Goal: Information Seeking & Learning: Find specific fact

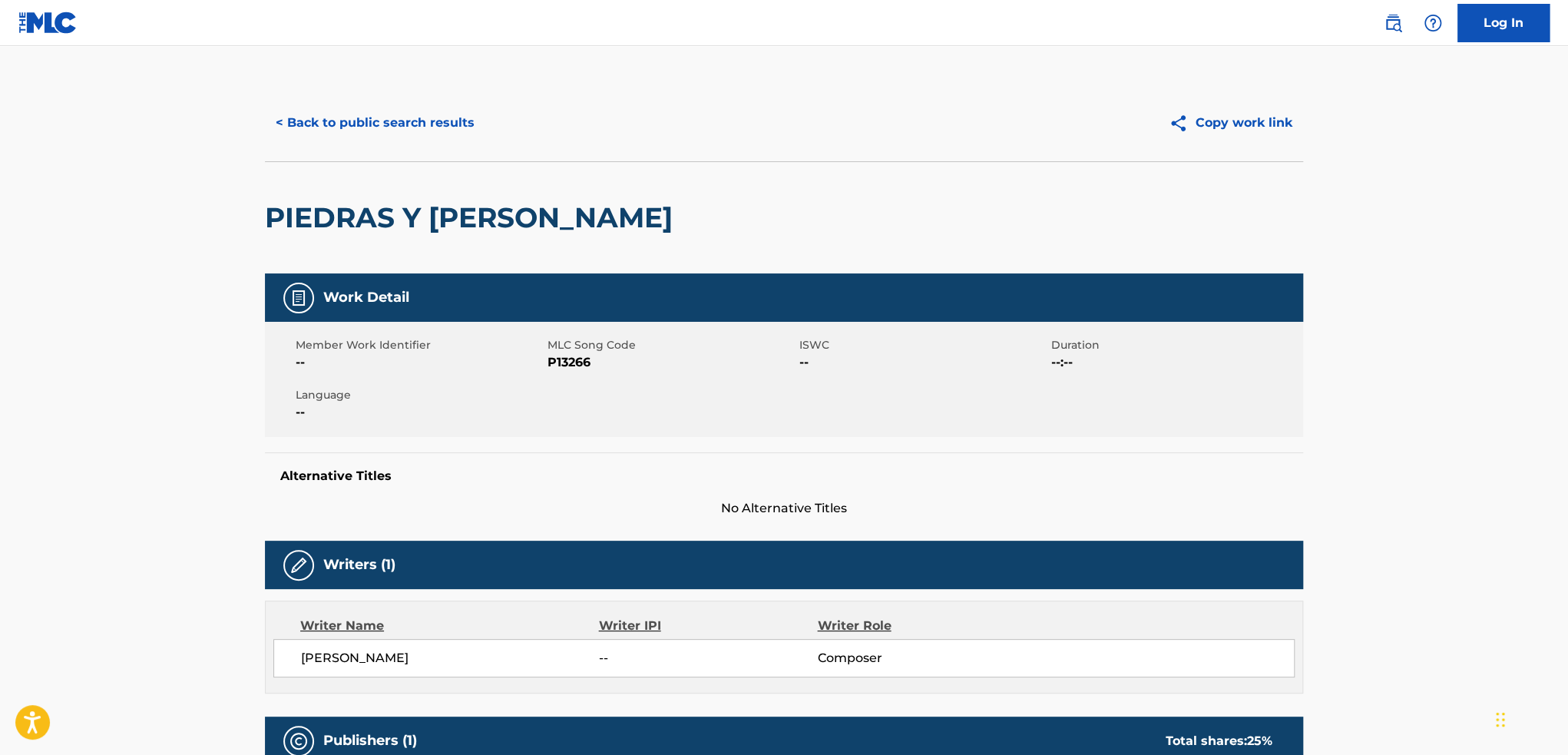
click at [369, 144] on div "< Back to public search results Copy work link" at bounding box center [784, 122] width 1039 height 77
click at [369, 135] on button "< Back to public search results" at bounding box center [375, 122] width 221 height 38
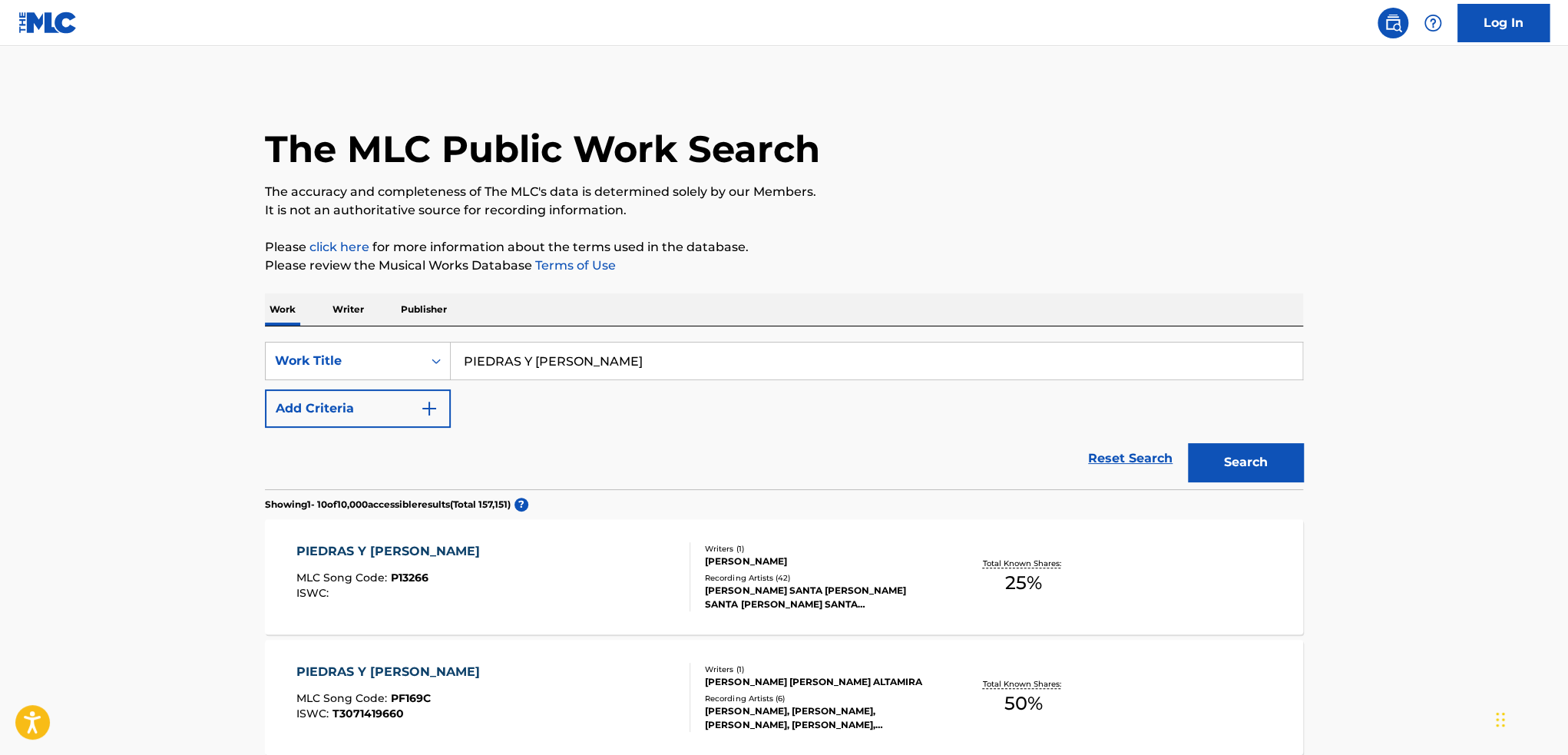
click at [595, 370] on input "PIEDRAS Y [PERSON_NAME]" at bounding box center [876, 361] width 851 height 37
type input "EL [PERSON_NAME] DE MIS ANSIAS"
click at [1188, 444] on button "Search" at bounding box center [1246, 462] width 115 height 38
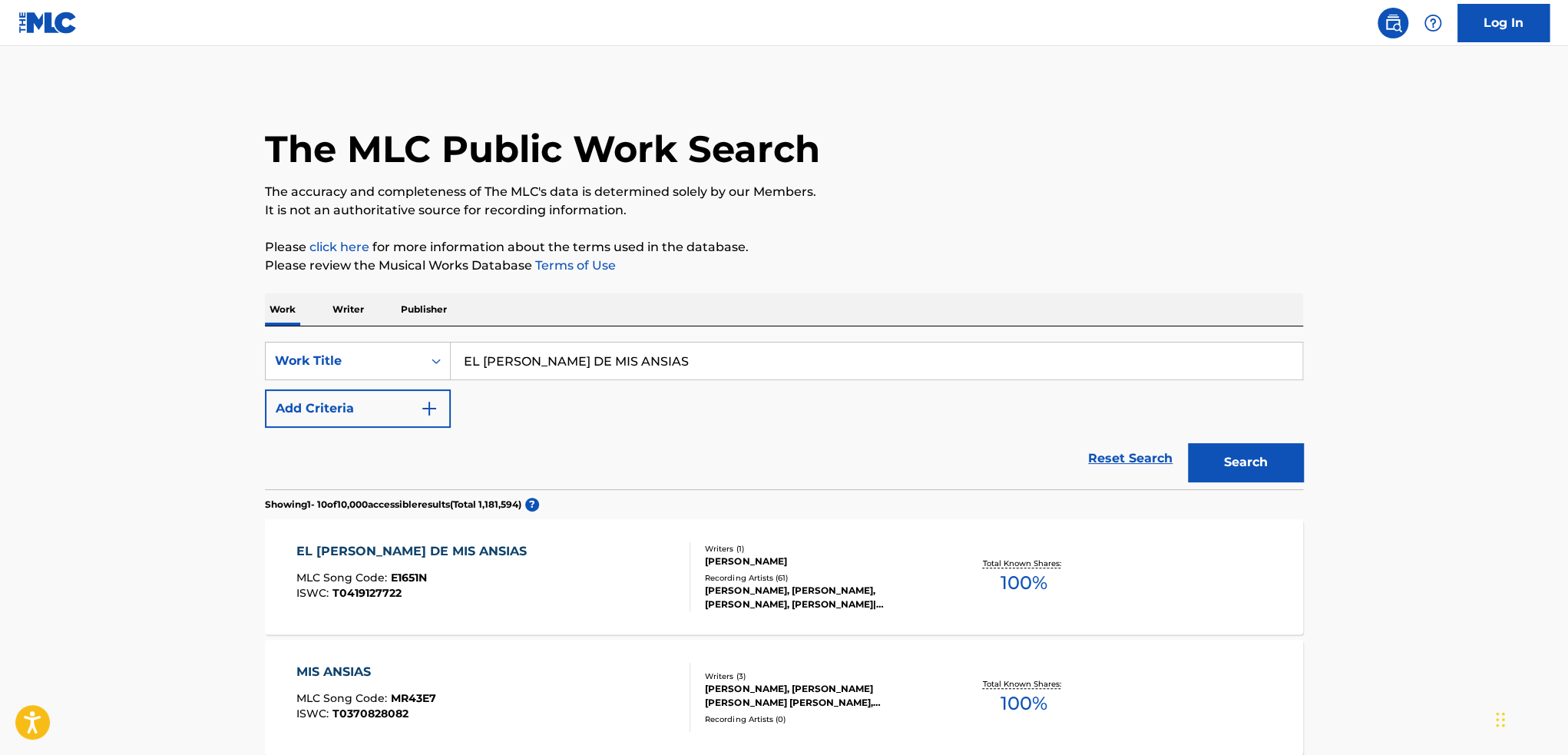
scroll to position [77, 0]
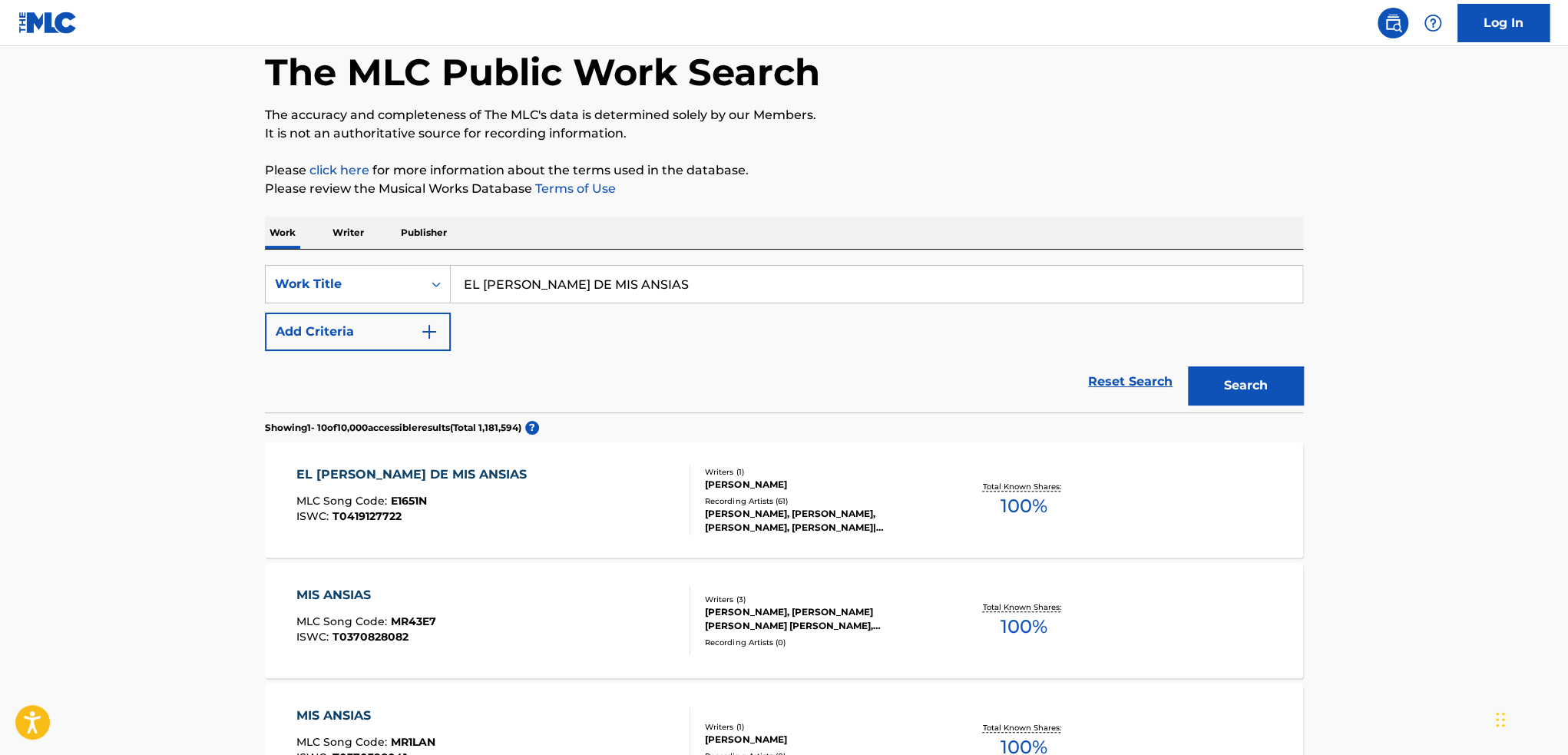
click at [856, 467] on div "Writers ( 1 )" at bounding box center [821, 472] width 232 height 12
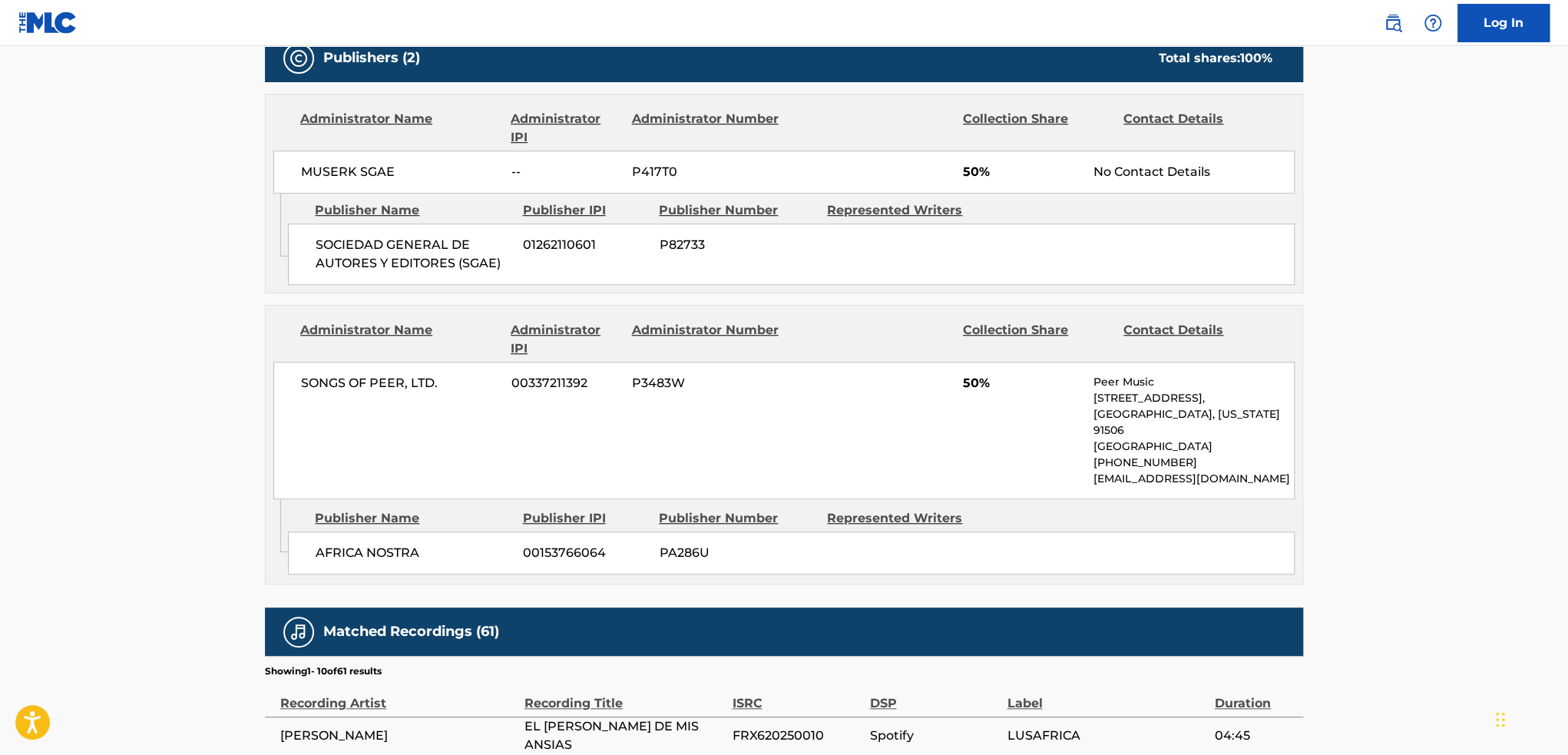
scroll to position [691, 0]
